Goal: Information Seeking & Learning: Learn about a topic

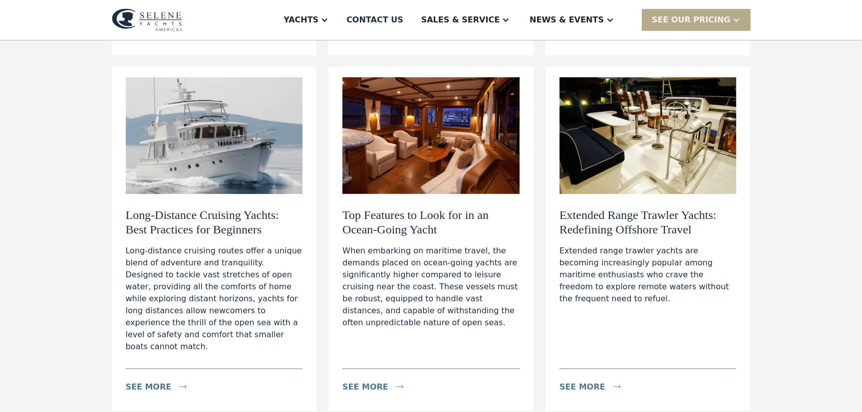
scroll to position [499, 0]
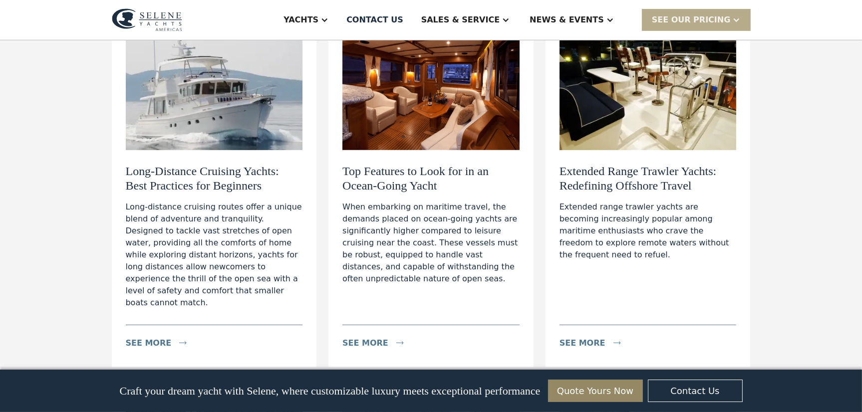
click at [231, 173] on h2 "Long-Distance Cruising Yachts: Best Practices for Beginners" at bounding box center [214, 178] width 177 height 29
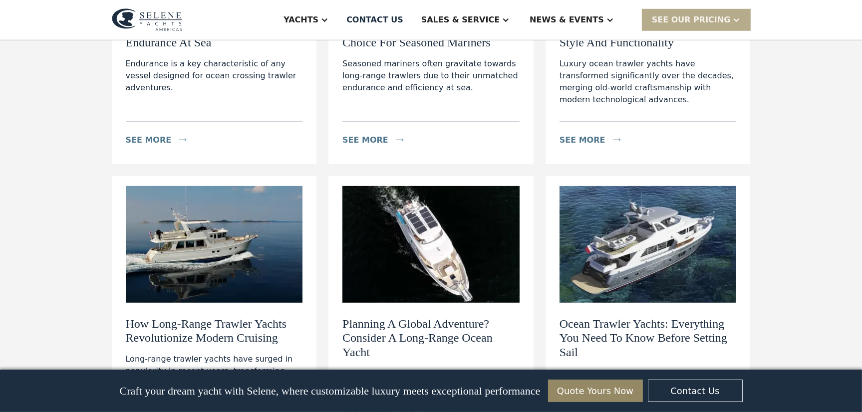
scroll to position [1099, 0]
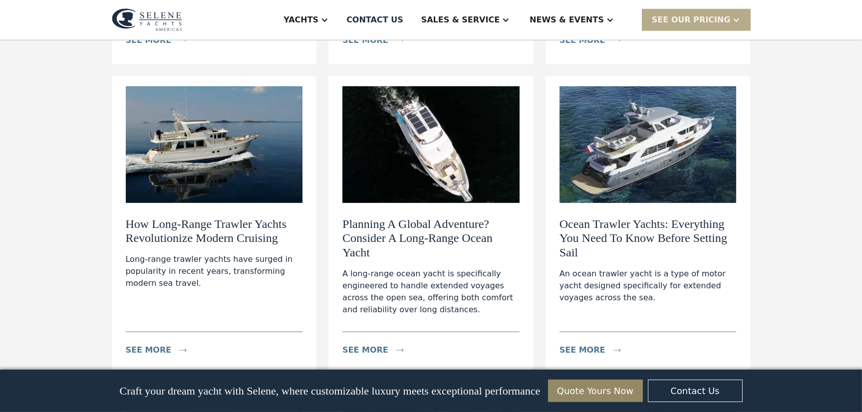
click at [166, 217] on h2 "How Long-Range Trawler Yachts Revolutionize Modern Cruising" at bounding box center [214, 231] width 177 height 29
click at [428, 217] on h2 "Planning A Global Adventure? Consider A Long-Range Ocean Yacht" at bounding box center [431, 238] width 177 height 43
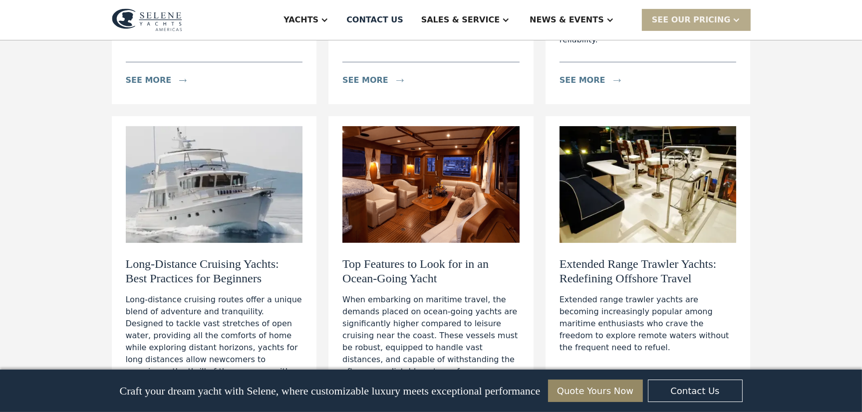
scroll to position [0, 0]
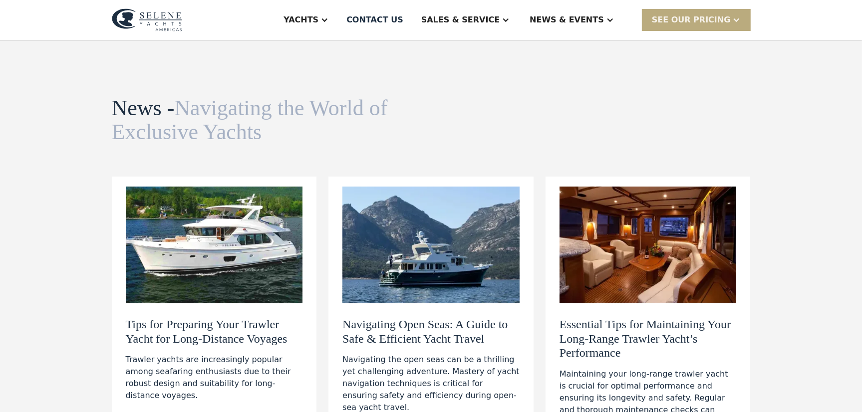
click at [694, 17] on div "SEE Our Pricing" at bounding box center [691, 20] width 79 height 12
click at [297, 24] on div "Yachts Ocean Explorer Ocean Explorer 60 Ocean Explorer 72 Ocean Explorer 78 Cla…" at bounding box center [431, 20] width 639 height 40
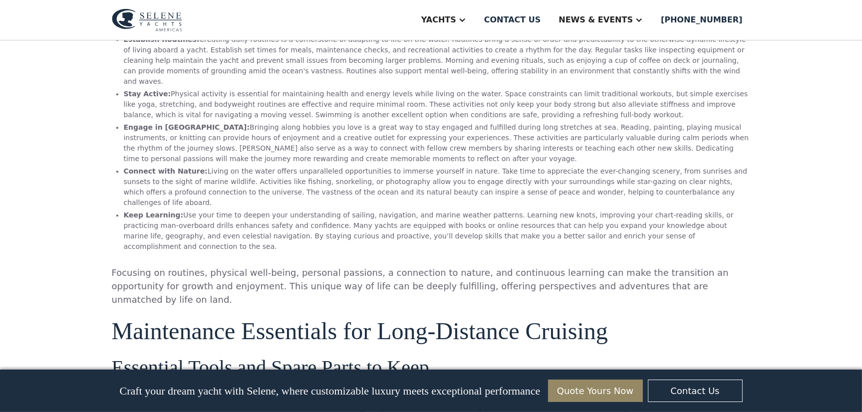
scroll to position [2696, 0]
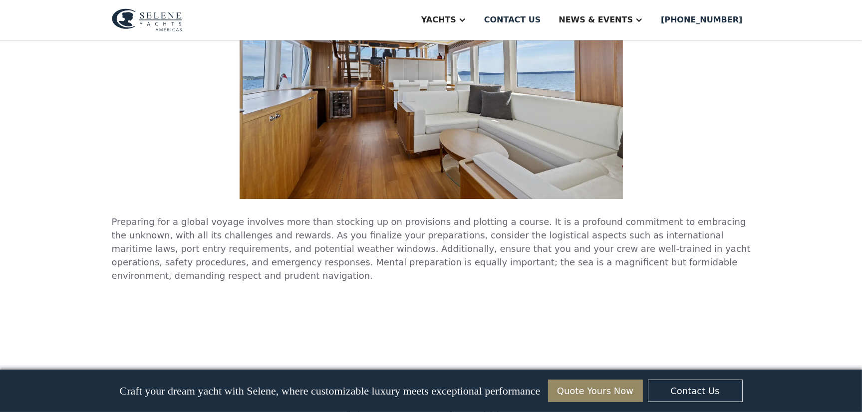
scroll to position [3695, 0]
